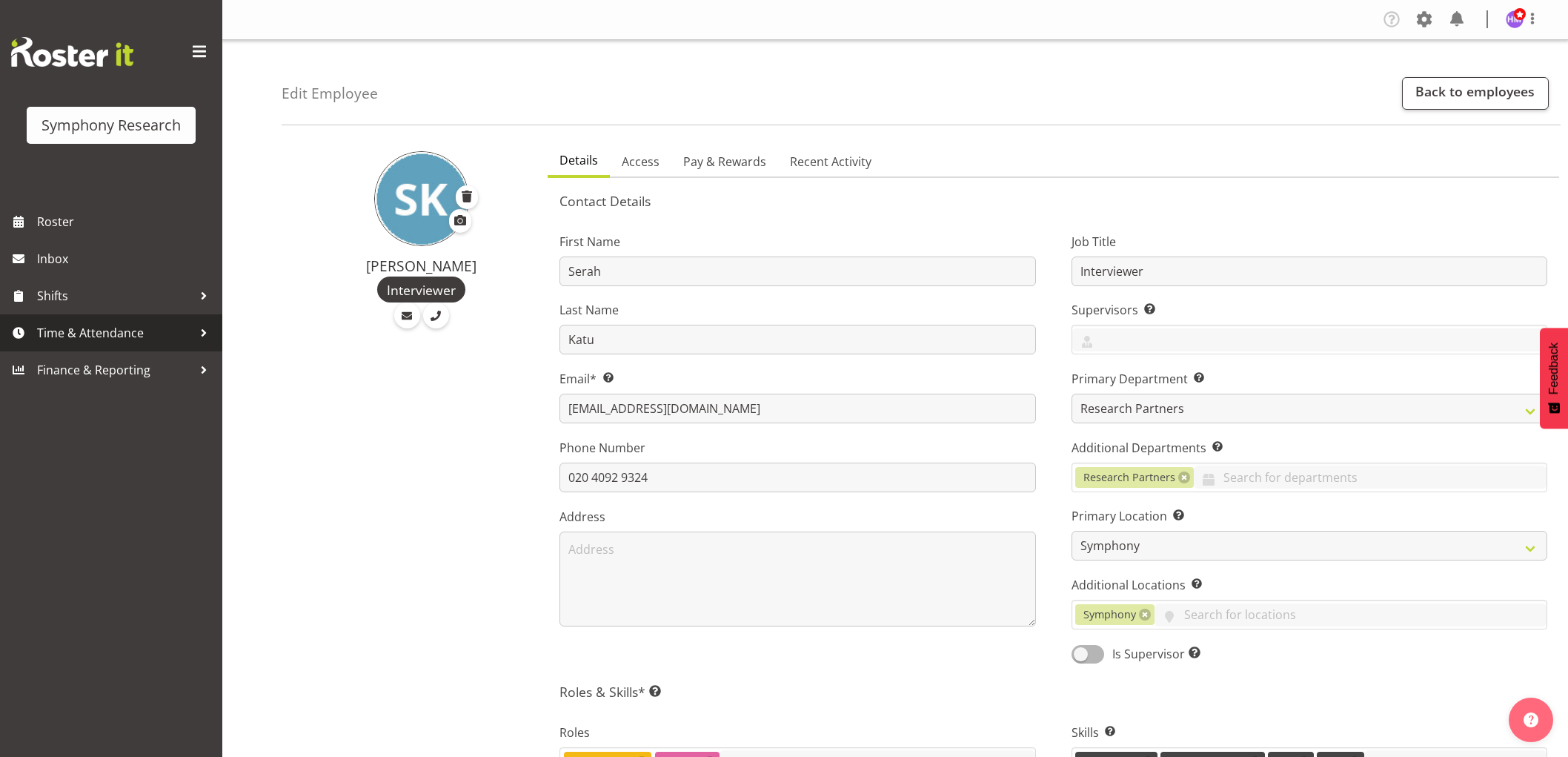
select select "39"
click at [54, 339] on span "Time & Attendance" at bounding box center [115, 332] width 155 height 22
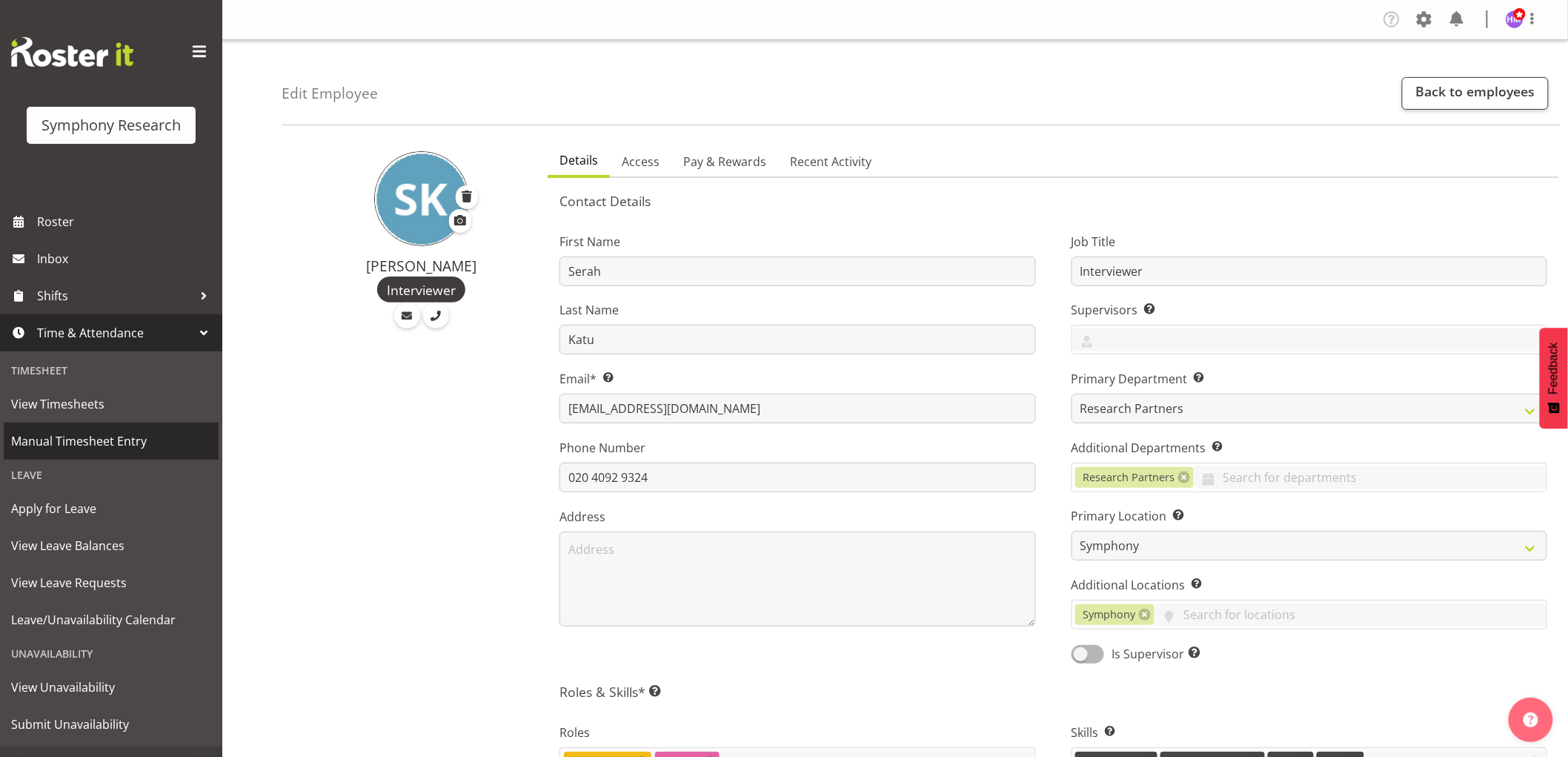
click at [91, 436] on span "Manual Timesheet Entry" at bounding box center [111, 441] width 200 height 22
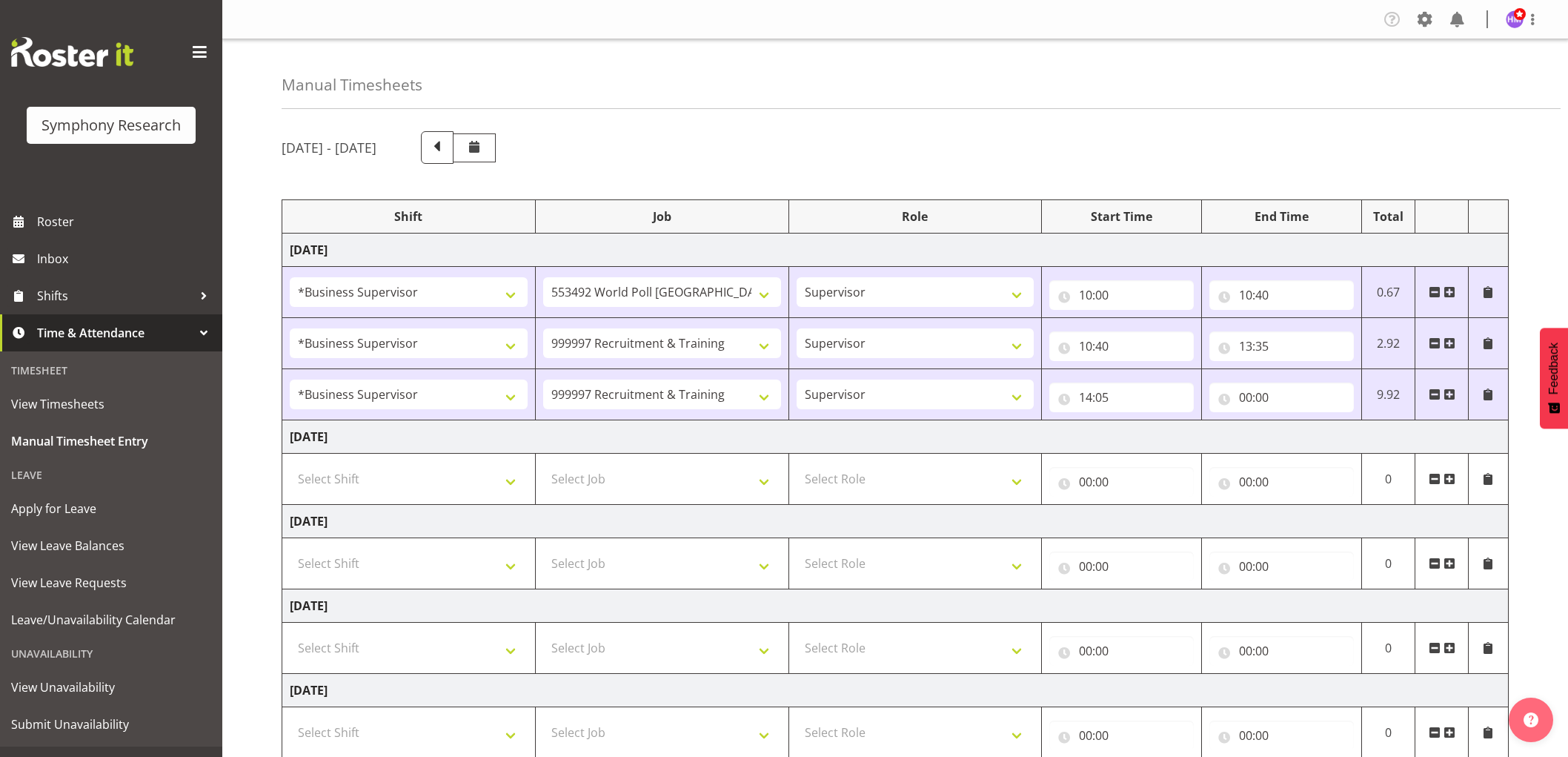
select select "1607"
select select "10499"
select select "1607"
select select "2379"
select select "1607"
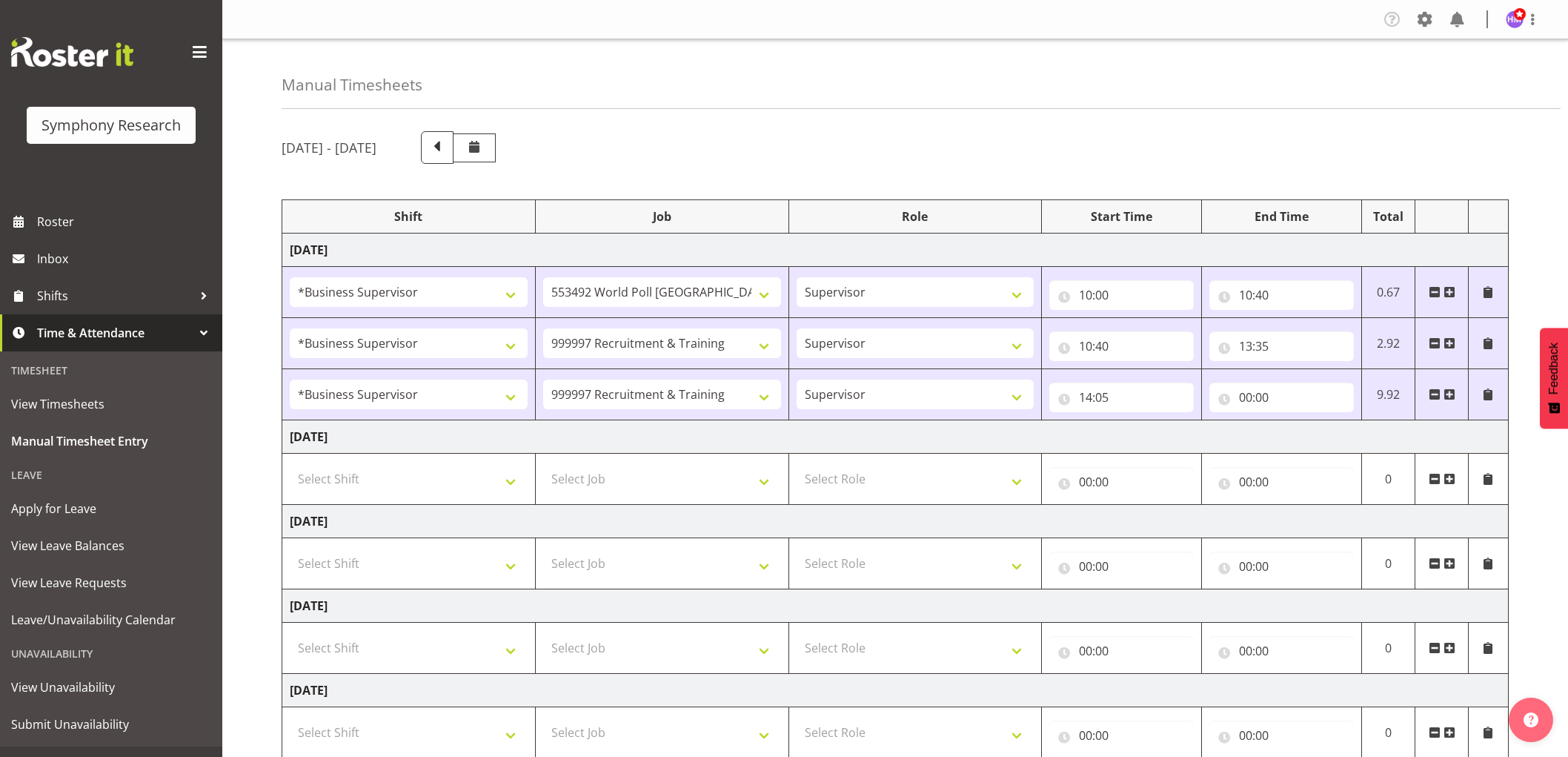
select select "2379"
